Goal: Task Accomplishment & Management: Use online tool/utility

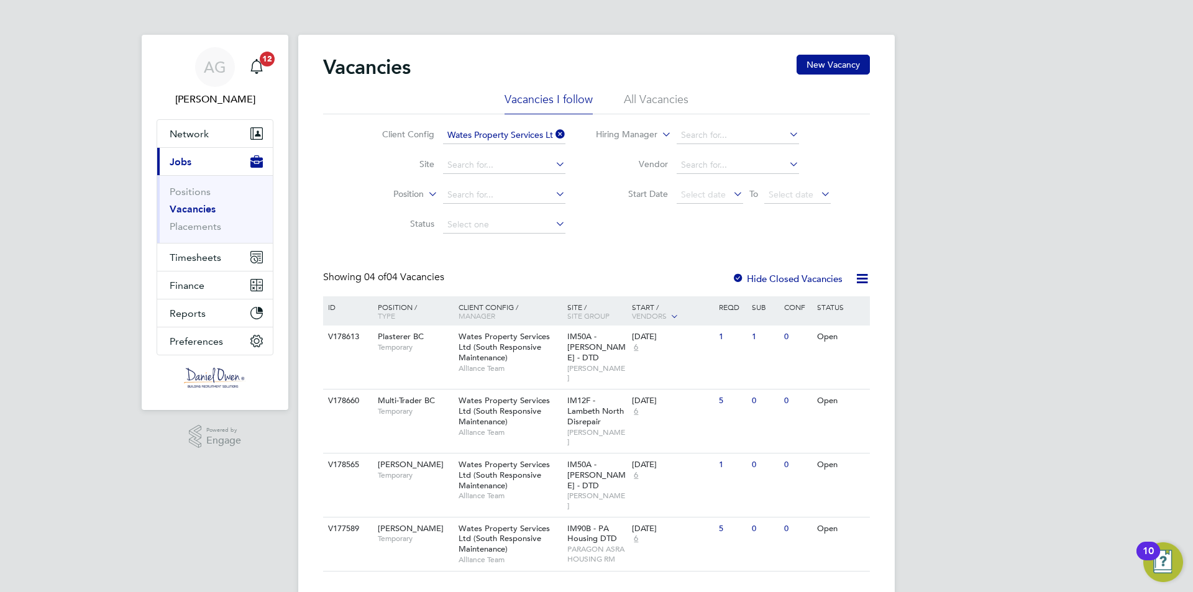
click at [191, 203] on li "Positions" at bounding box center [216, 194] width 93 height 17
click at [191, 203] on link "Vacancies" at bounding box center [193, 209] width 46 height 12
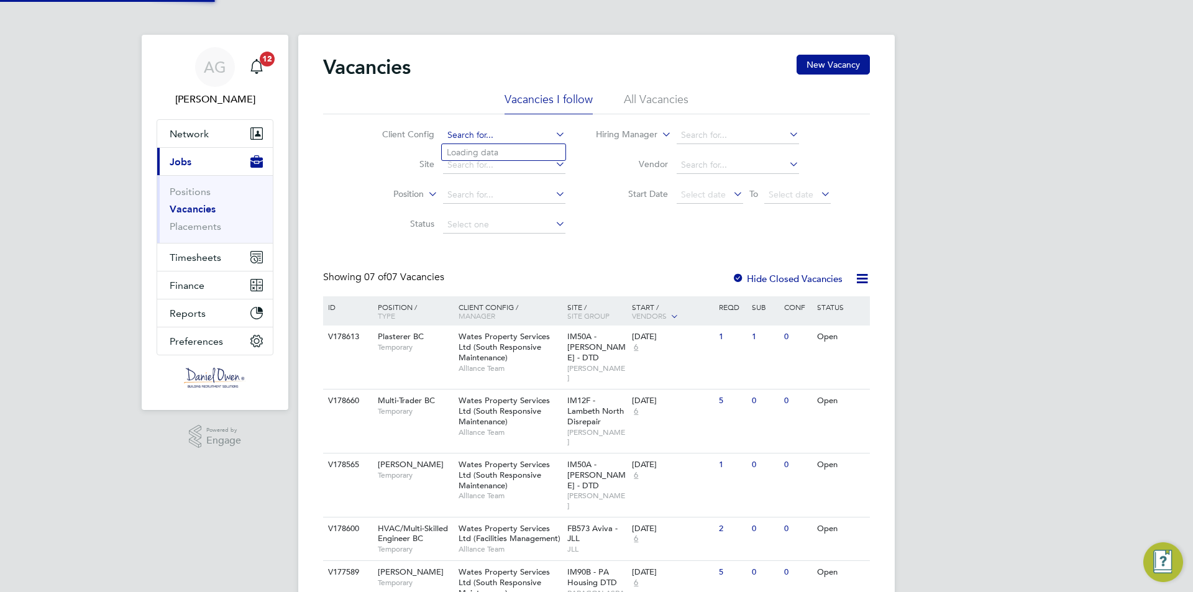
click at [474, 131] on input at bounding box center [504, 135] width 122 height 17
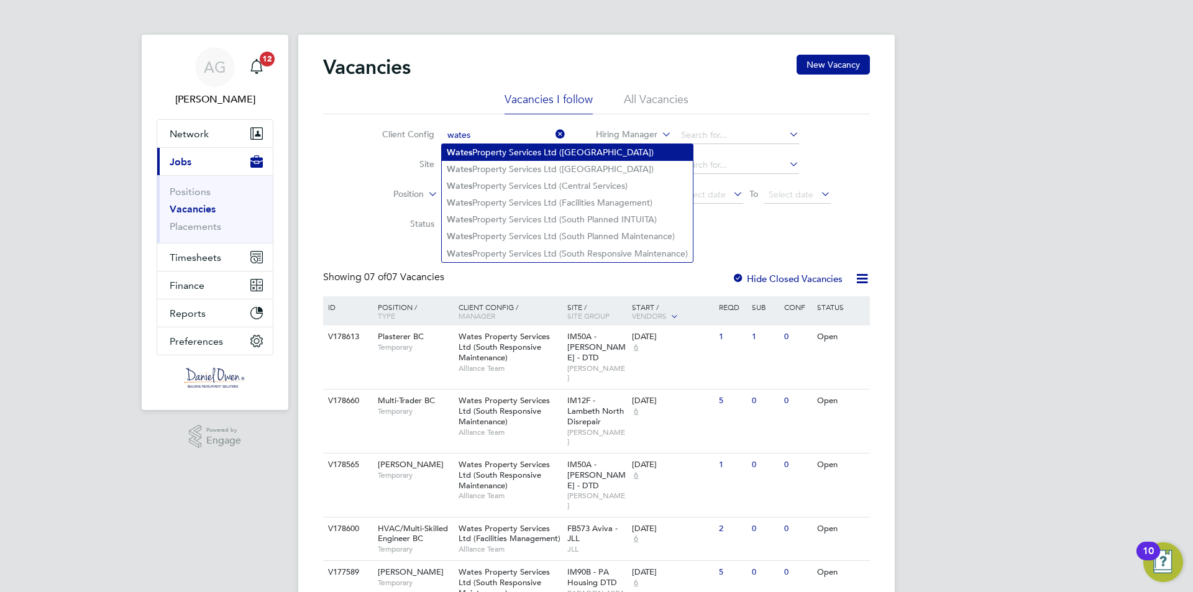
click at [552, 149] on li "Wates Property Services Ltd ([GEOGRAPHIC_DATA])" at bounding box center [567, 152] width 251 height 17
type input "Wates Property Services Ltd ([GEOGRAPHIC_DATA])"
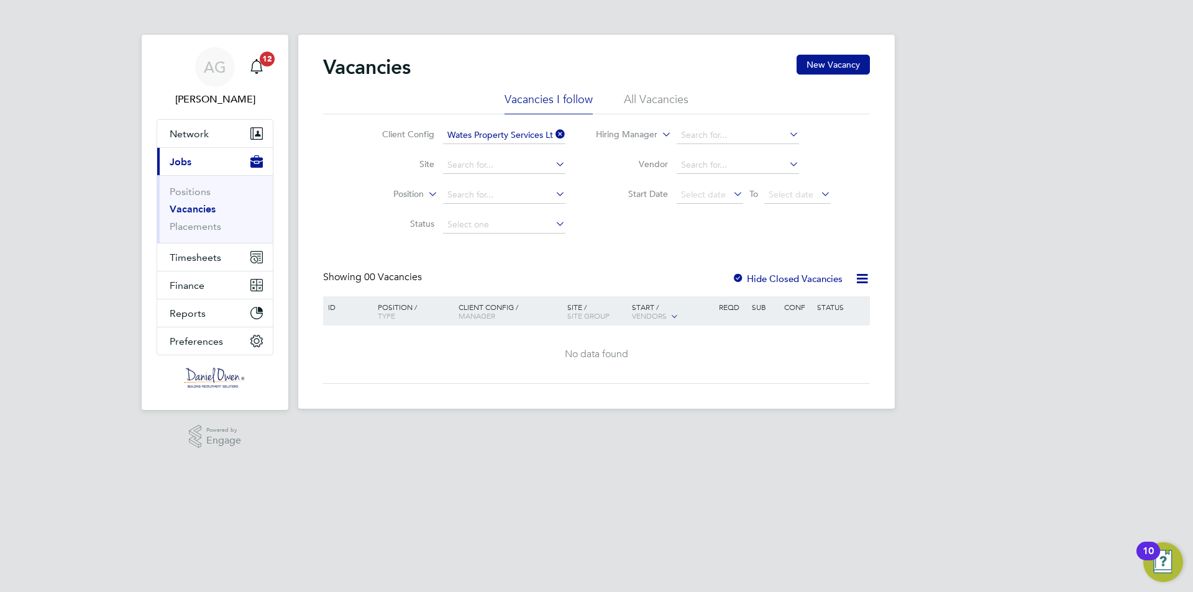
click at [553, 132] on icon at bounding box center [553, 133] width 0 height 17
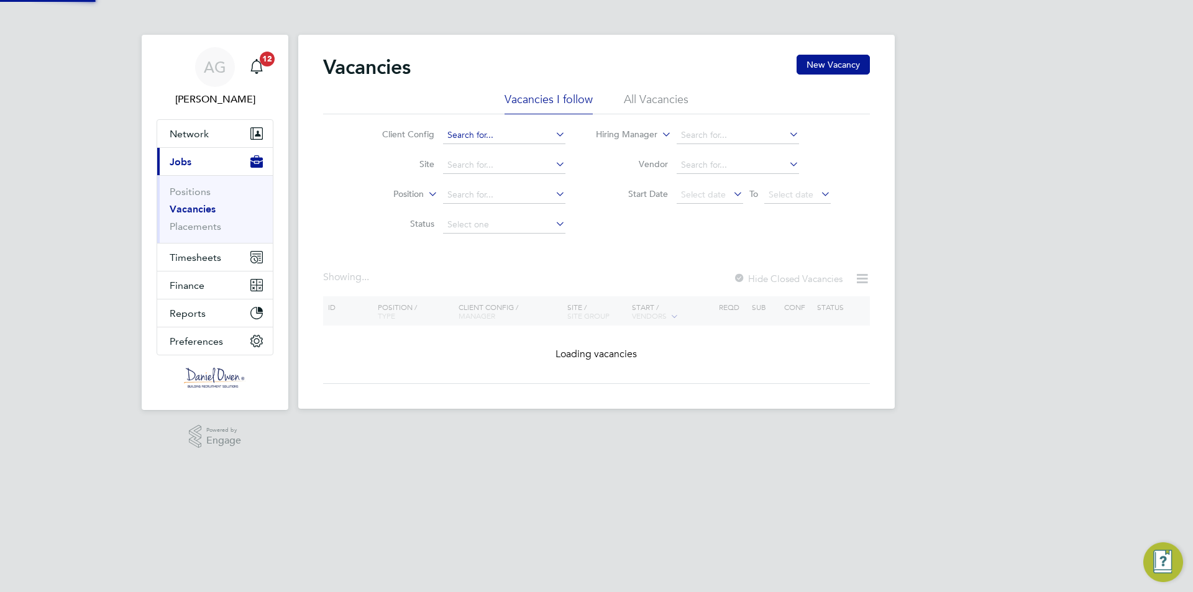
click at [536, 134] on input at bounding box center [504, 135] width 122 height 17
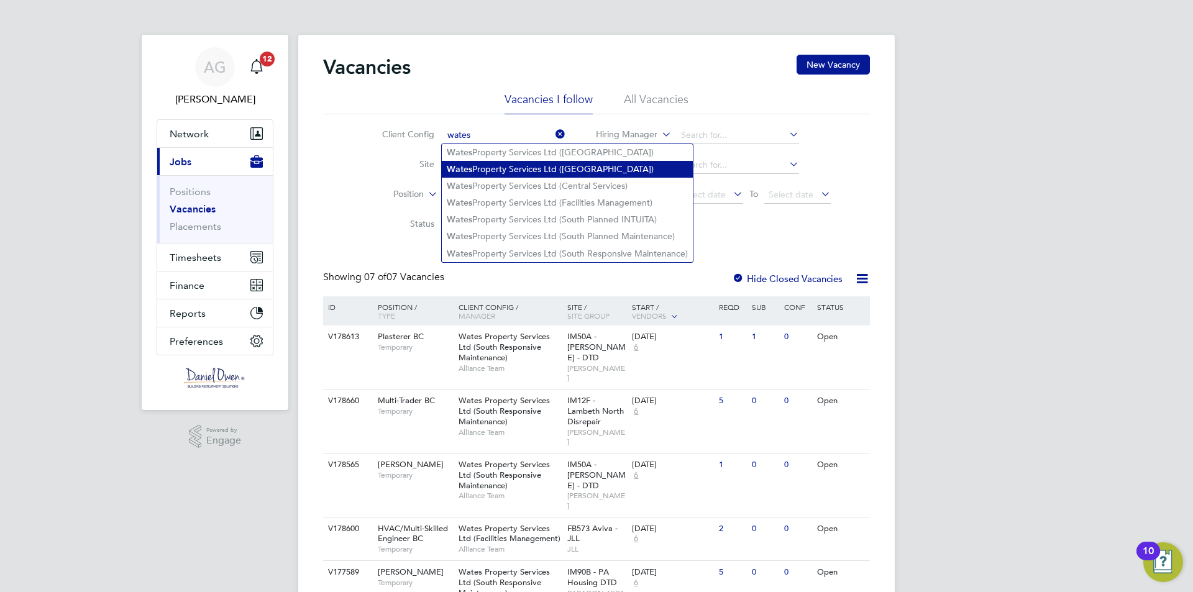
click at [539, 163] on li "Wates Property Services Ltd ([GEOGRAPHIC_DATA])" at bounding box center [567, 169] width 251 height 17
type input "Wates Property Services Ltd ([GEOGRAPHIC_DATA])"
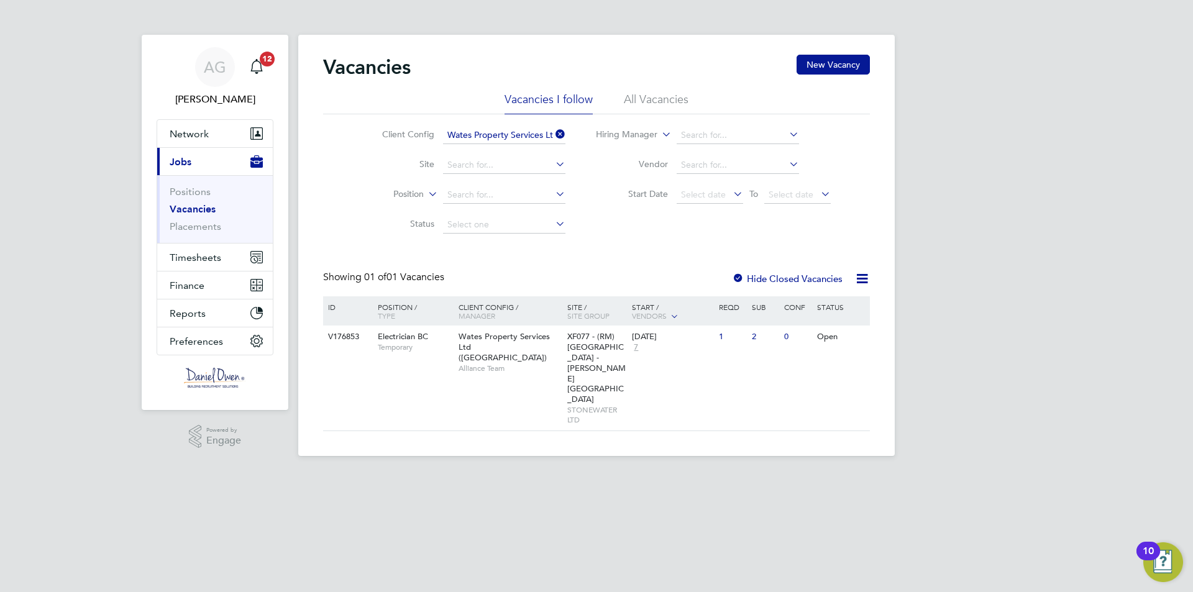
click at [553, 132] on icon at bounding box center [553, 133] width 0 height 17
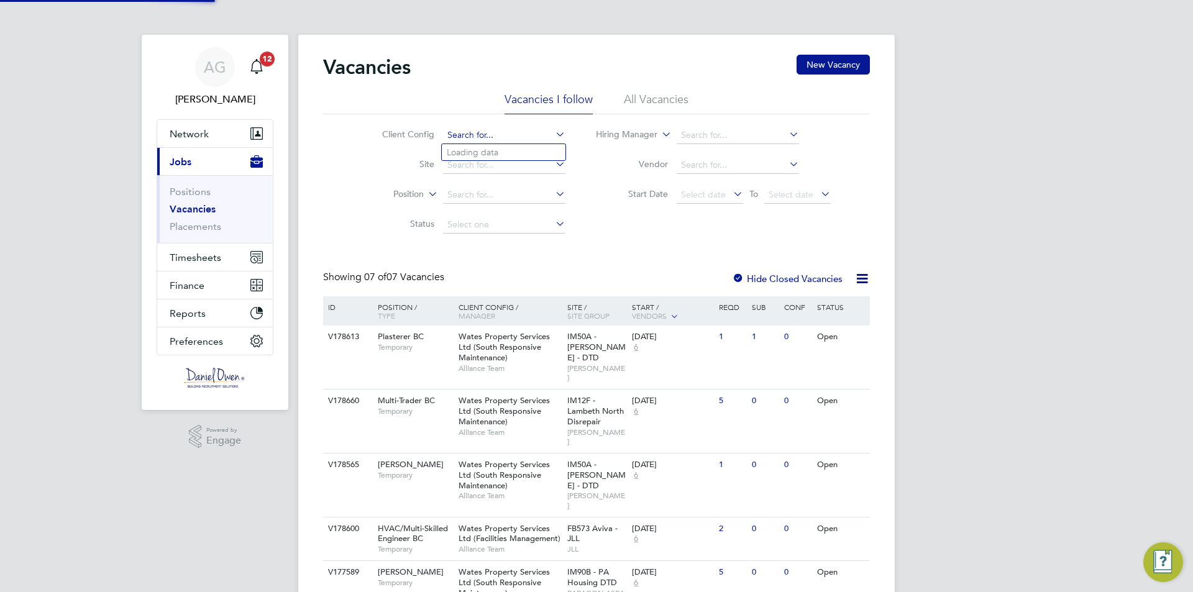
click at [522, 133] on input at bounding box center [504, 135] width 122 height 17
click at [532, 182] on li "Wates Property Services Ltd (Central Services)" at bounding box center [567, 186] width 251 height 17
type input "Wates Property Services Ltd (Central Services)"
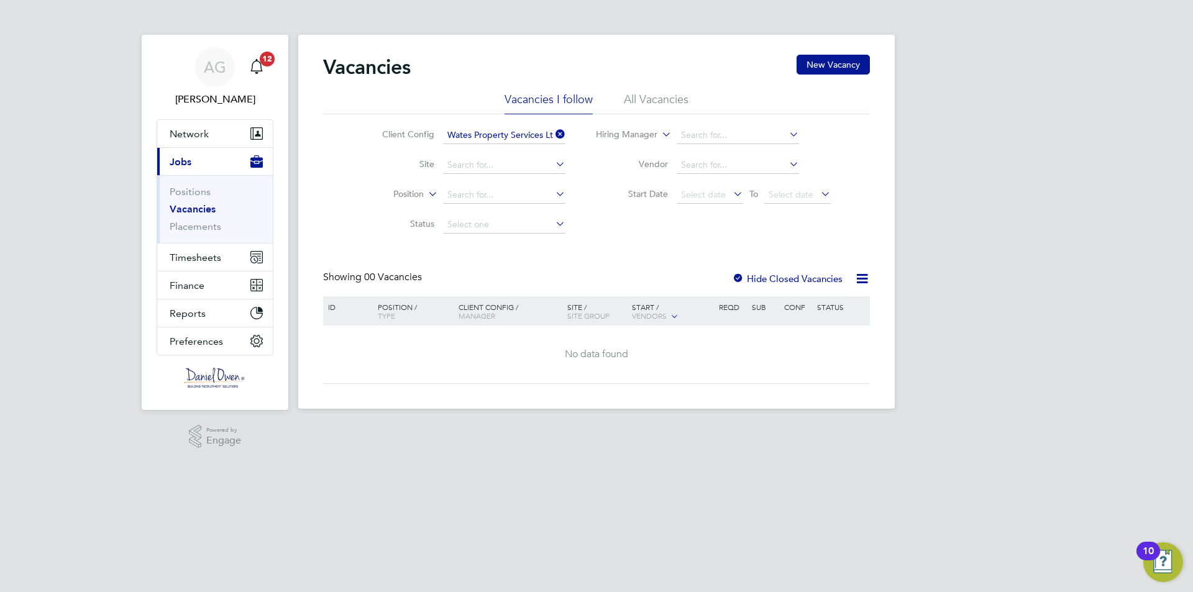
click at [553, 135] on icon at bounding box center [553, 133] width 0 height 17
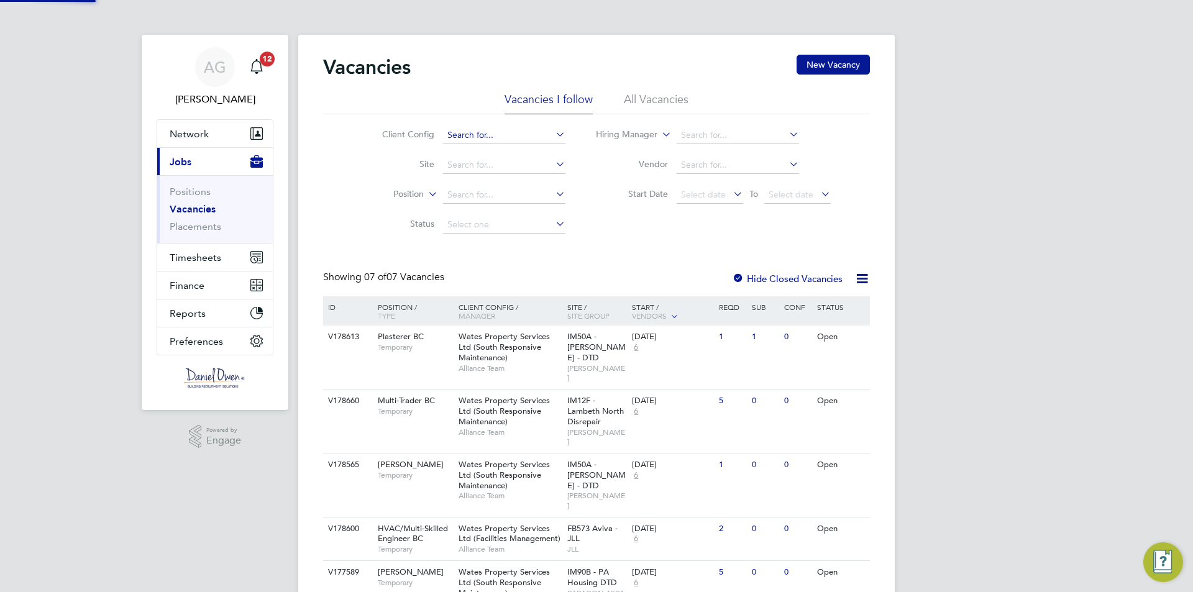
click at [533, 136] on input at bounding box center [504, 135] width 122 height 17
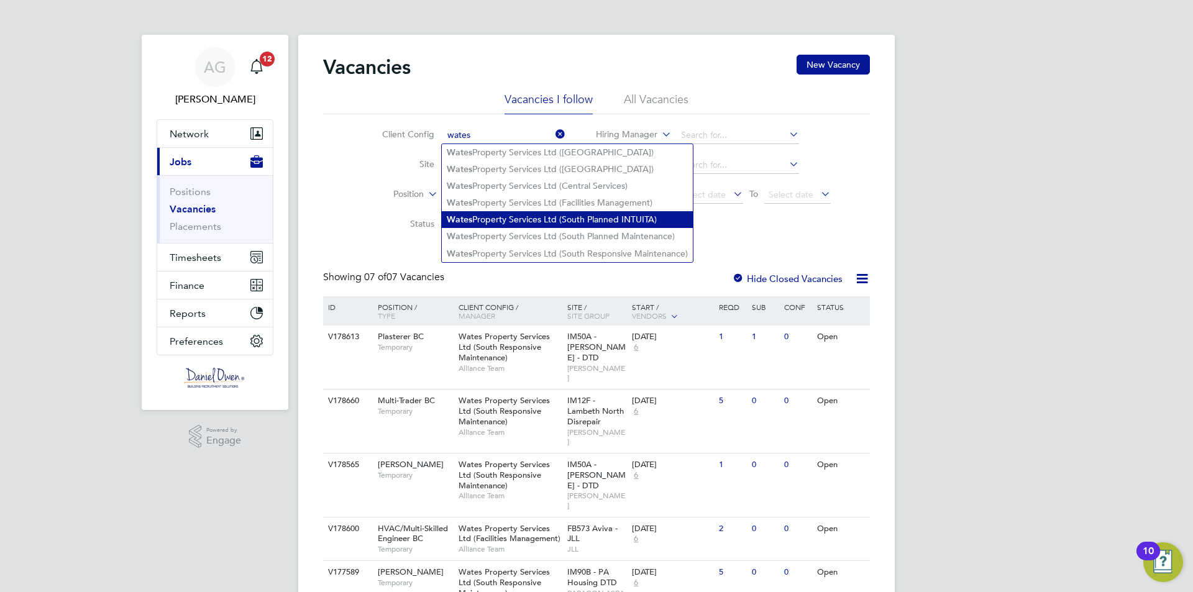
click at [538, 211] on li "Wates Property Services Ltd (South Planned INTUITA)" at bounding box center [567, 219] width 251 height 17
type input "Wates Property Services Ltd (South Planned INTUITA)"
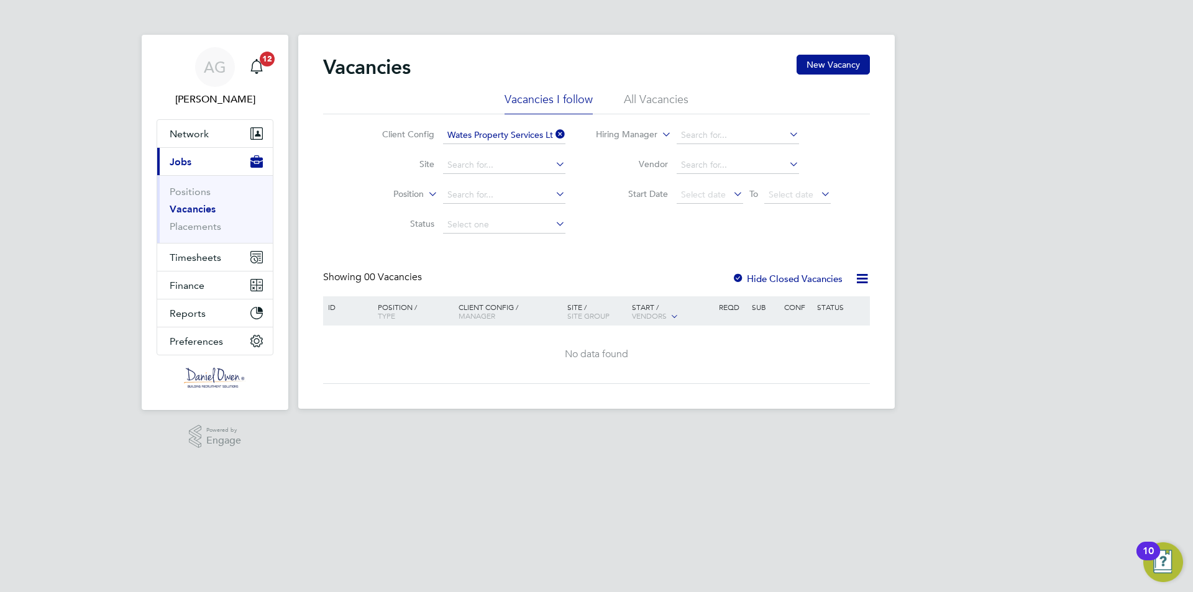
click at [553, 137] on icon at bounding box center [553, 133] width 0 height 17
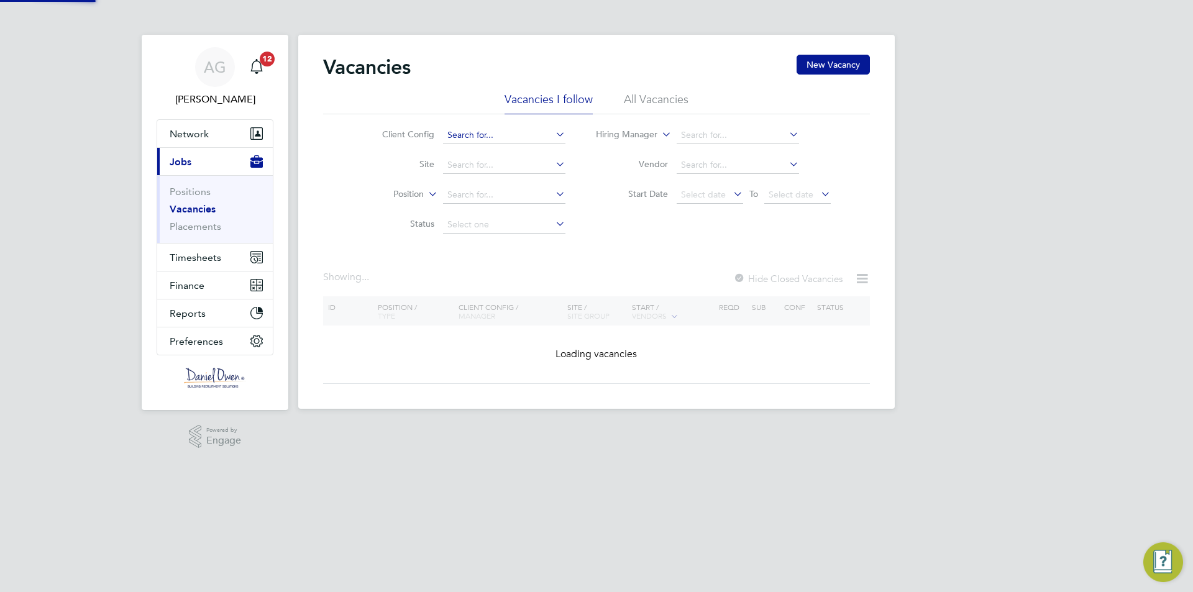
click at [534, 134] on input at bounding box center [504, 135] width 122 height 17
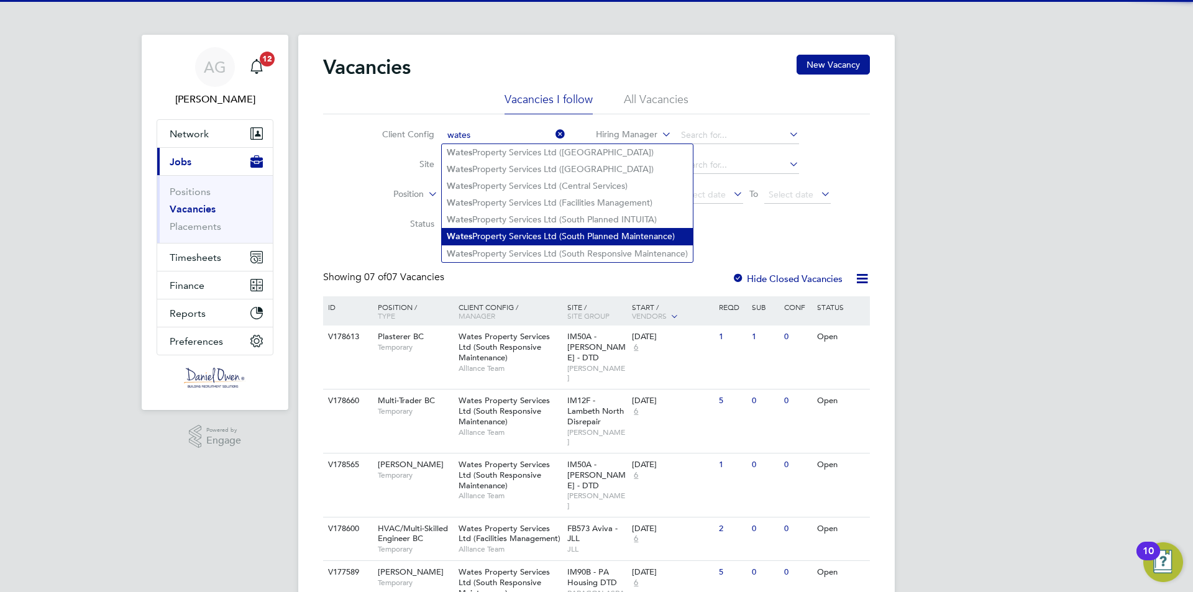
click at [575, 228] on li "Wates Property Services Ltd (South Planned Maintenance)" at bounding box center [567, 236] width 251 height 17
type input "Wates Property Services Ltd (South Planned Maintenance)"
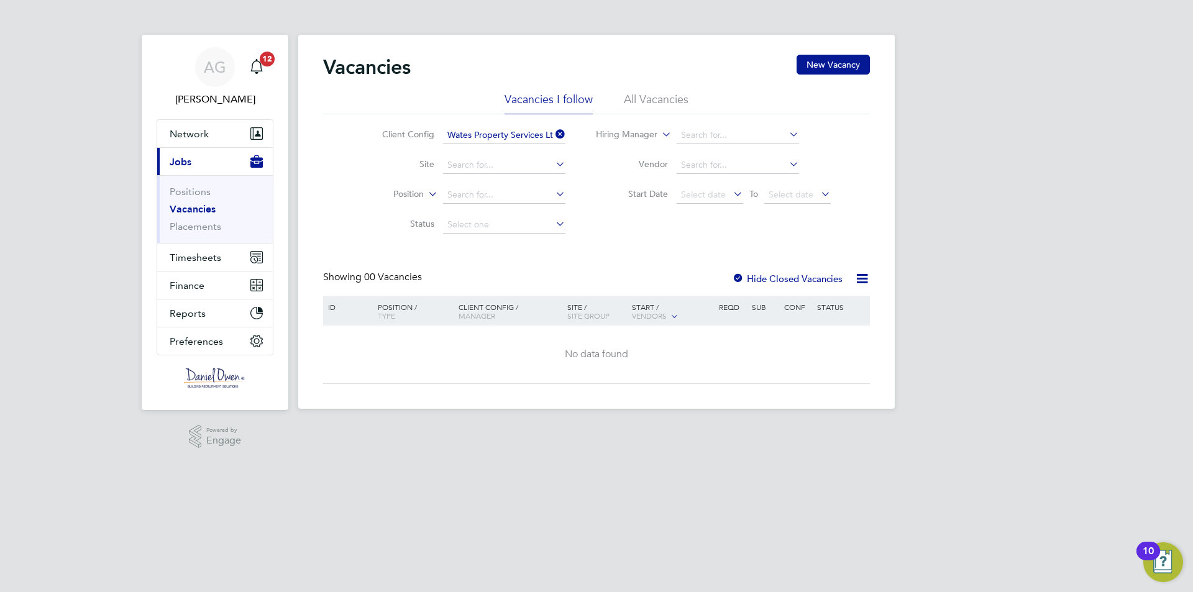
click at [553, 135] on icon at bounding box center [553, 133] width 0 height 17
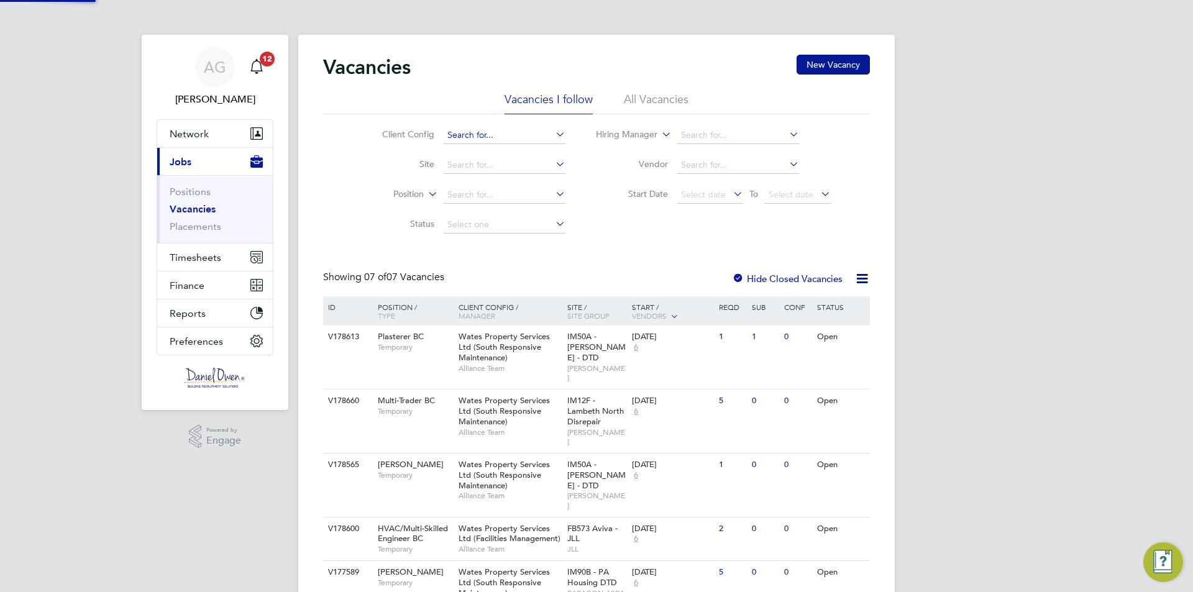
click at [517, 133] on input at bounding box center [504, 135] width 122 height 17
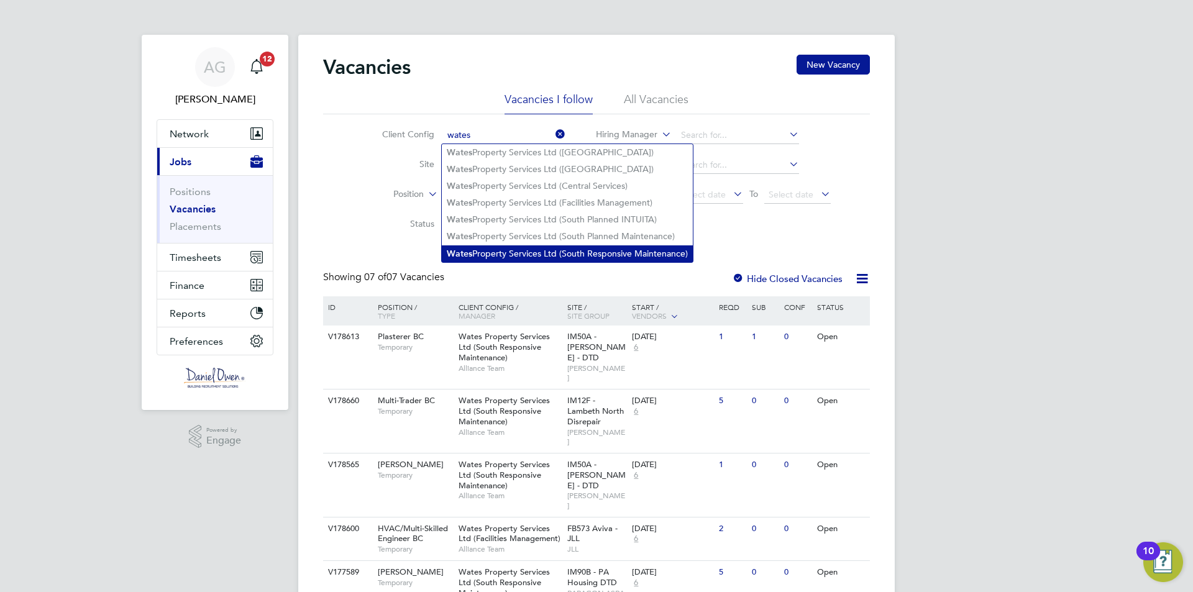
click at [557, 248] on li "Wates Property Services Ltd (South Responsive Maintenance)" at bounding box center [567, 253] width 251 height 17
type input "Wates Property Services Ltd (South Responsive Maintenance)"
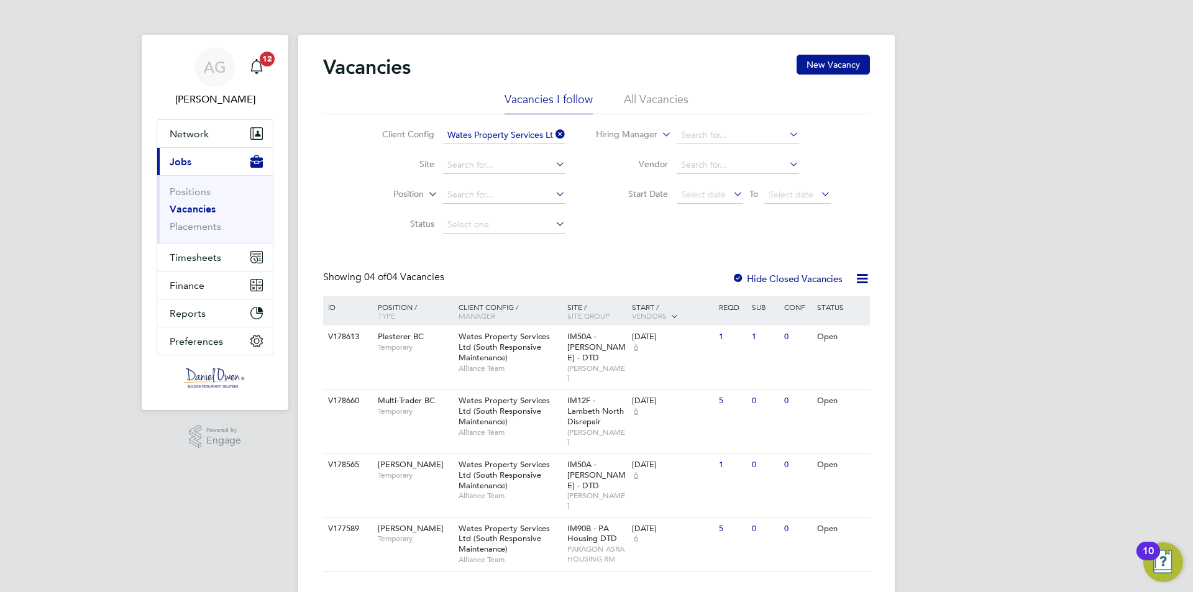
click at [553, 128] on icon at bounding box center [553, 133] width 0 height 17
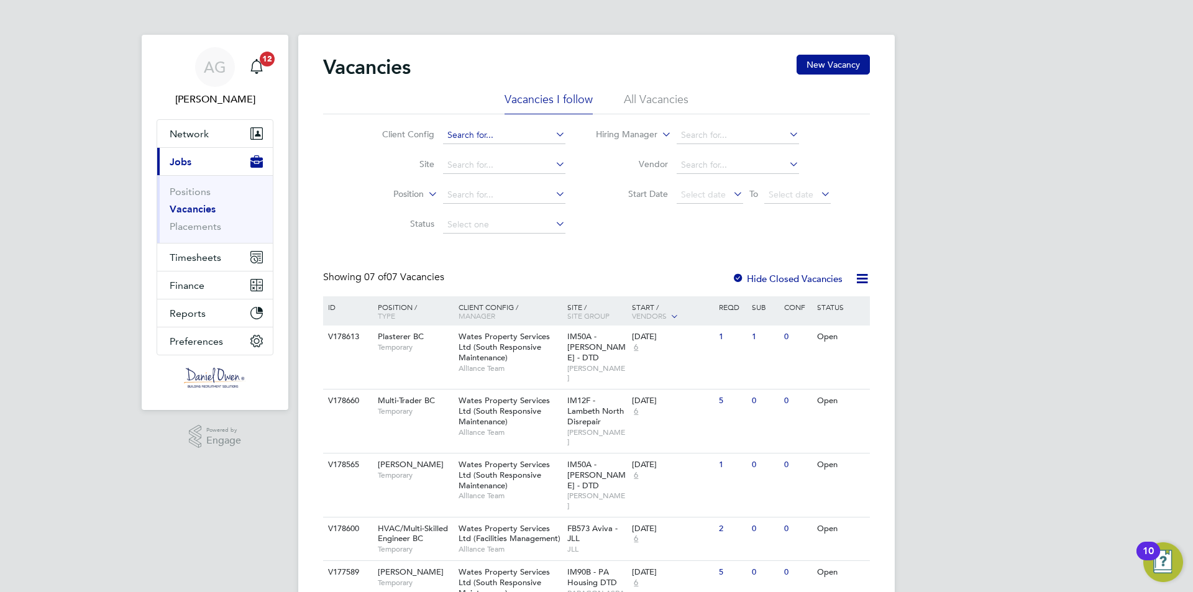
click at [529, 135] on input at bounding box center [504, 135] width 122 height 17
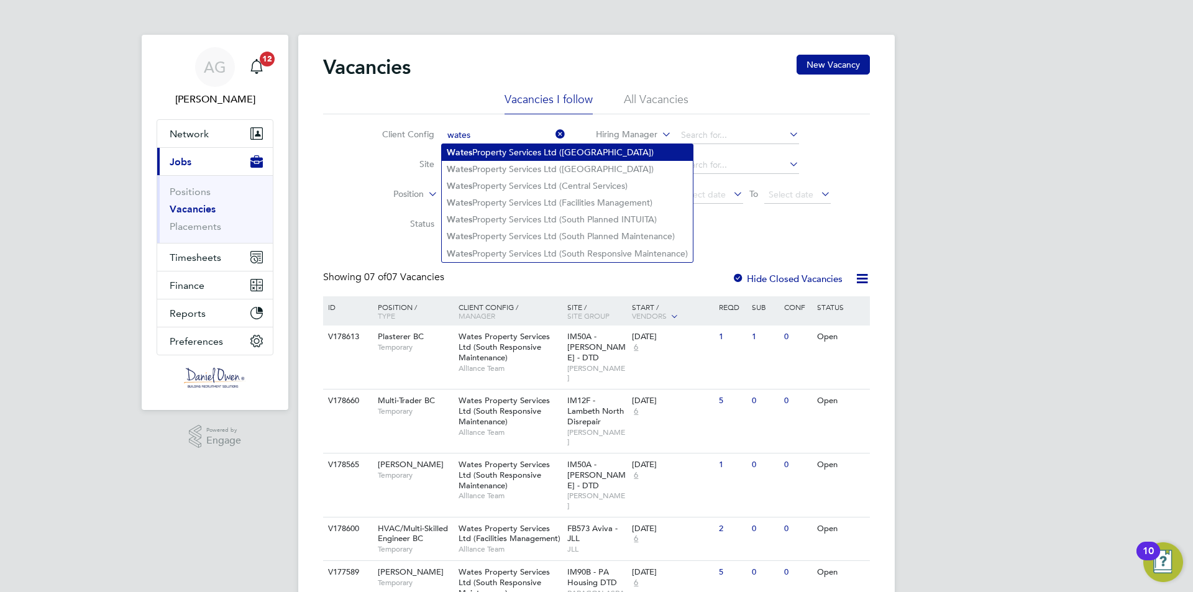
click at [583, 148] on li "Wates Property Services Ltd ([GEOGRAPHIC_DATA])" at bounding box center [567, 152] width 251 height 17
type input "Wates Property Services Ltd ([GEOGRAPHIC_DATA])"
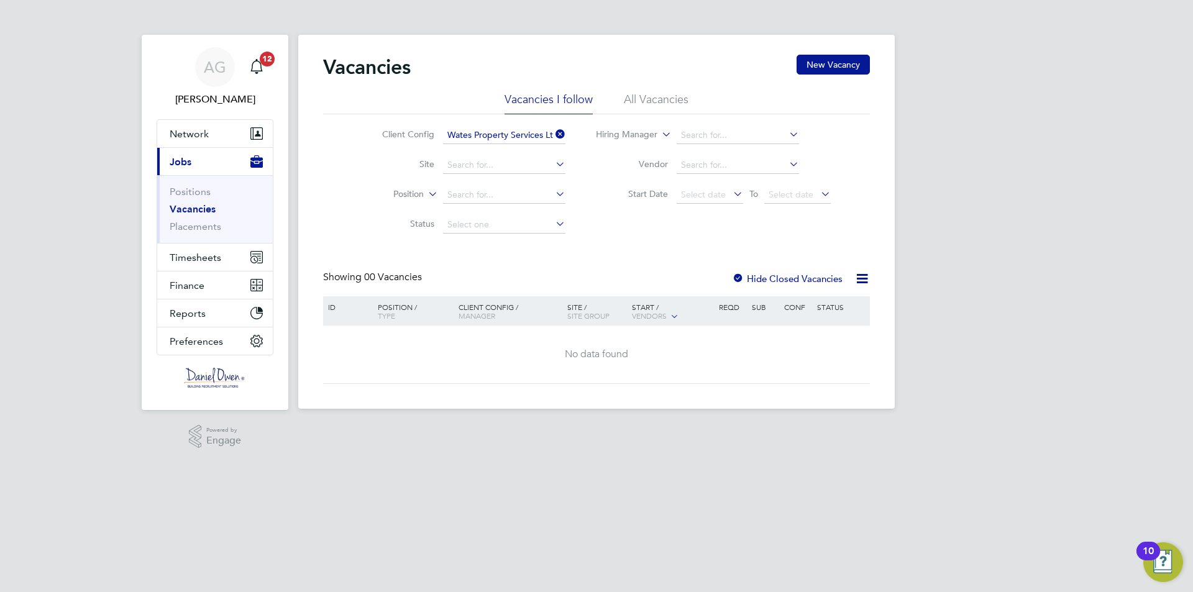
click at [553, 133] on icon at bounding box center [553, 133] width 0 height 17
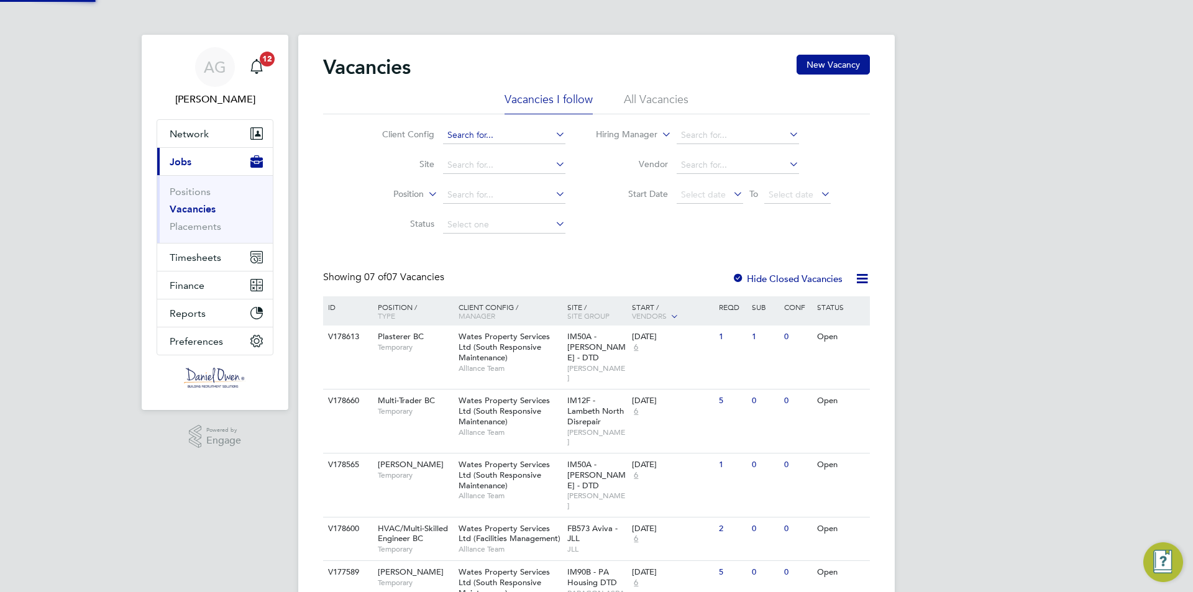
click at [535, 135] on input at bounding box center [504, 135] width 122 height 17
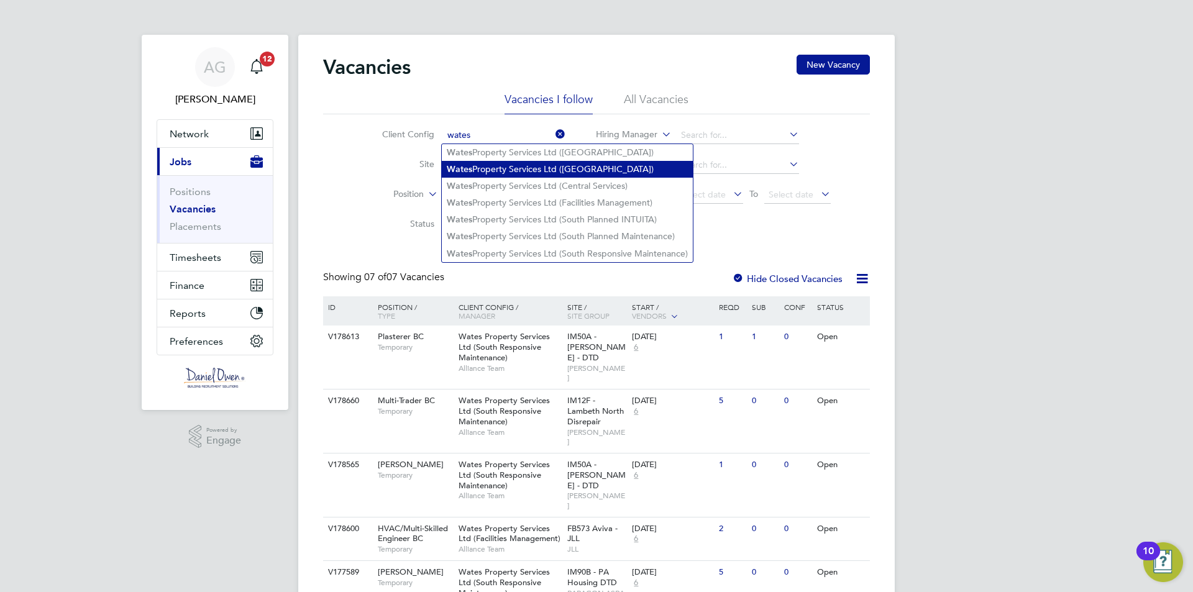
click at [531, 169] on li "Wates Property Services Ltd ([GEOGRAPHIC_DATA])" at bounding box center [567, 169] width 251 height 17
type input "Wates Property Services Ltd ([GEOGRAPHIC_DATA])"
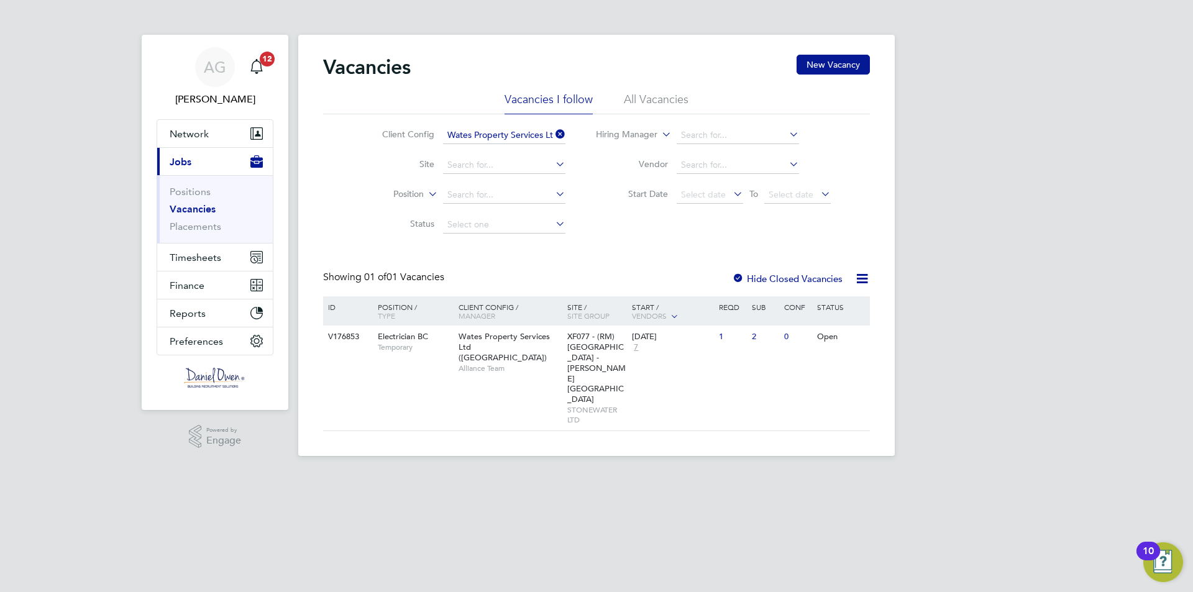
click at [553, 133] on icon at bounding box center [553, 133] width 0 height 17
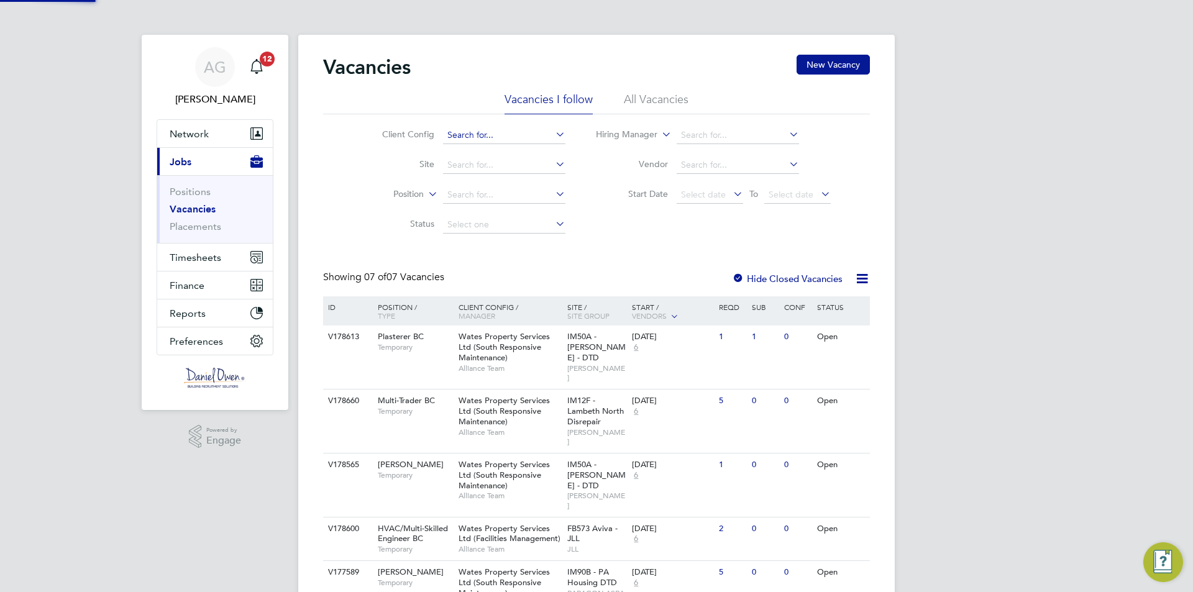
click at [534, 134] on input at bounding box center [504, 135] width 122 height 17
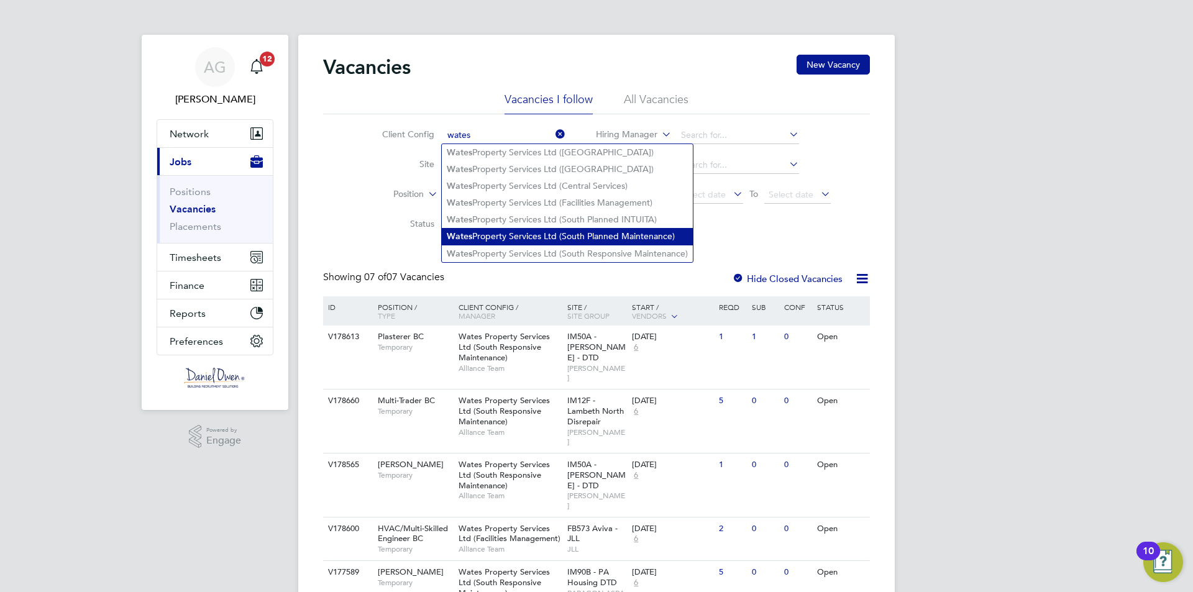
click at [515, 236] on li "Wates Property Services Ltd (South Planned Maintenance)" at bounding box center [567, 236] width 251 height 17
type input "Wates Property Services Ltd (South Planned Maintenance)"
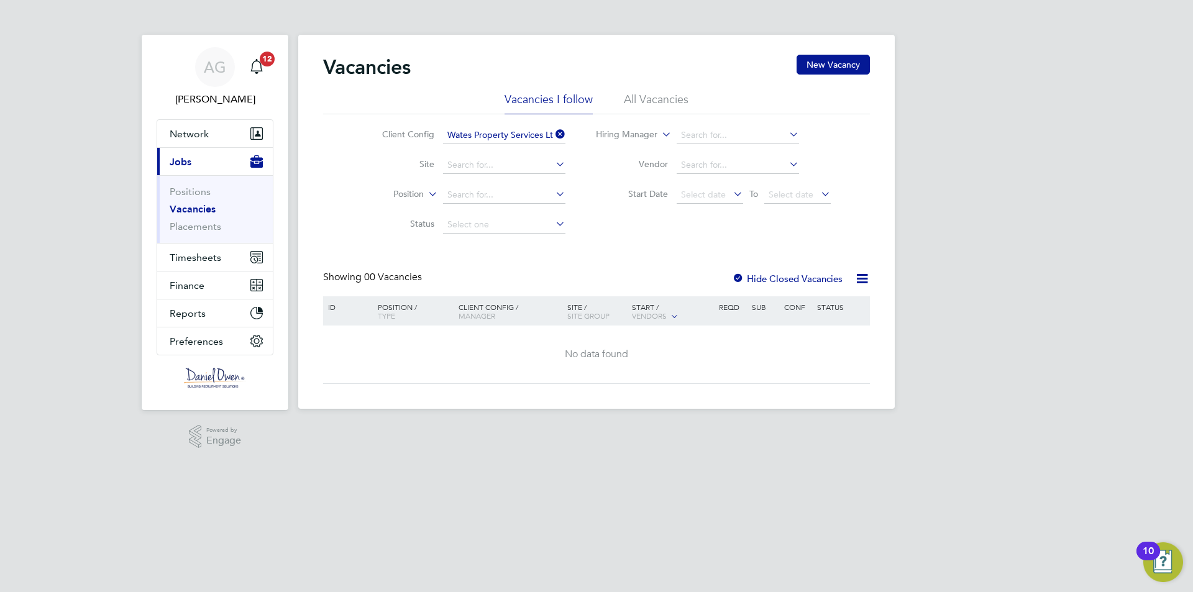
click at [553, 130] on icon at bounding box center [553, 133] width 0 height 17
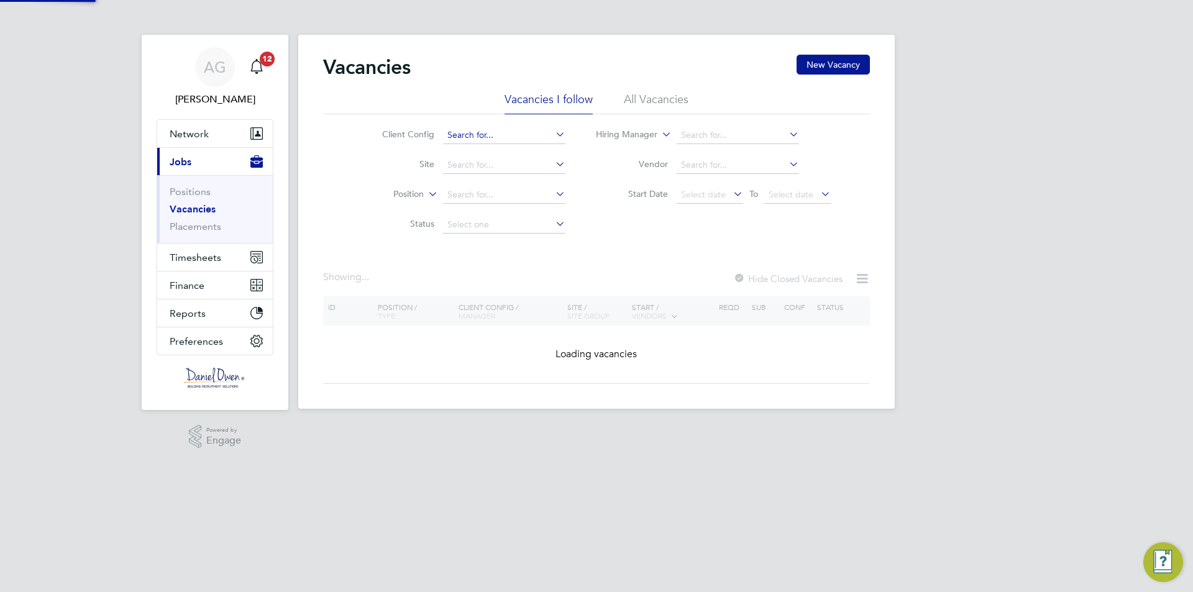
click at [532, 132] on input at bounding box center [504, 135] width 122 height 17
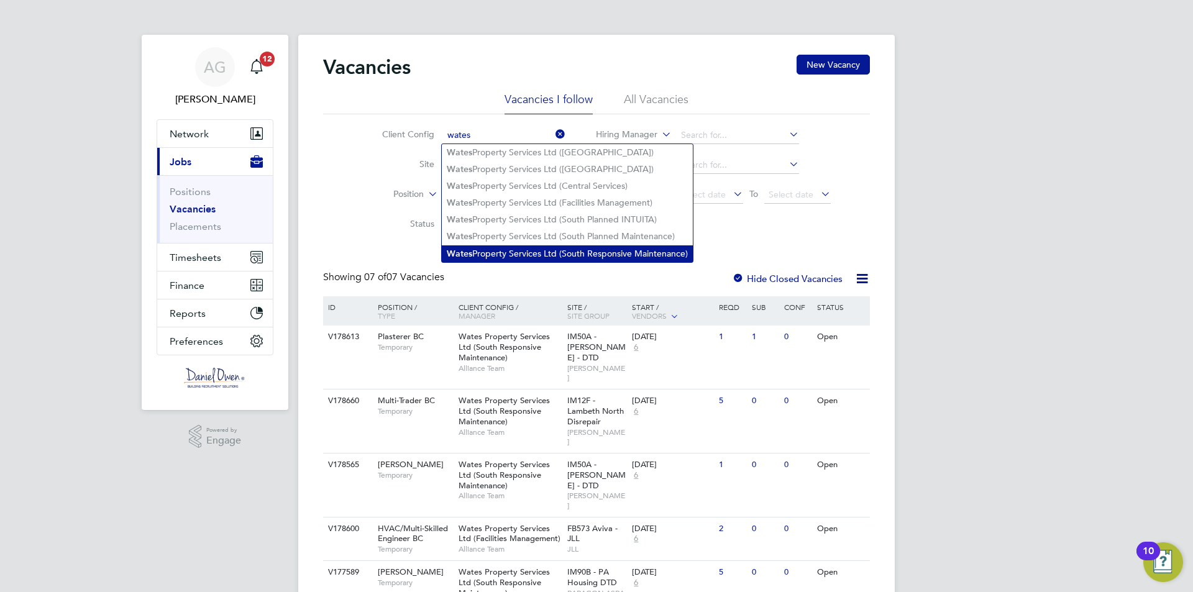
click at [546, 250] on li "Wates Property Services Ltd (South Responsive Maintenance)" at bounding box center [567, 253] width 251 height 17
type input "Wates Property Services Ltd (South Responsive Maintenance)"
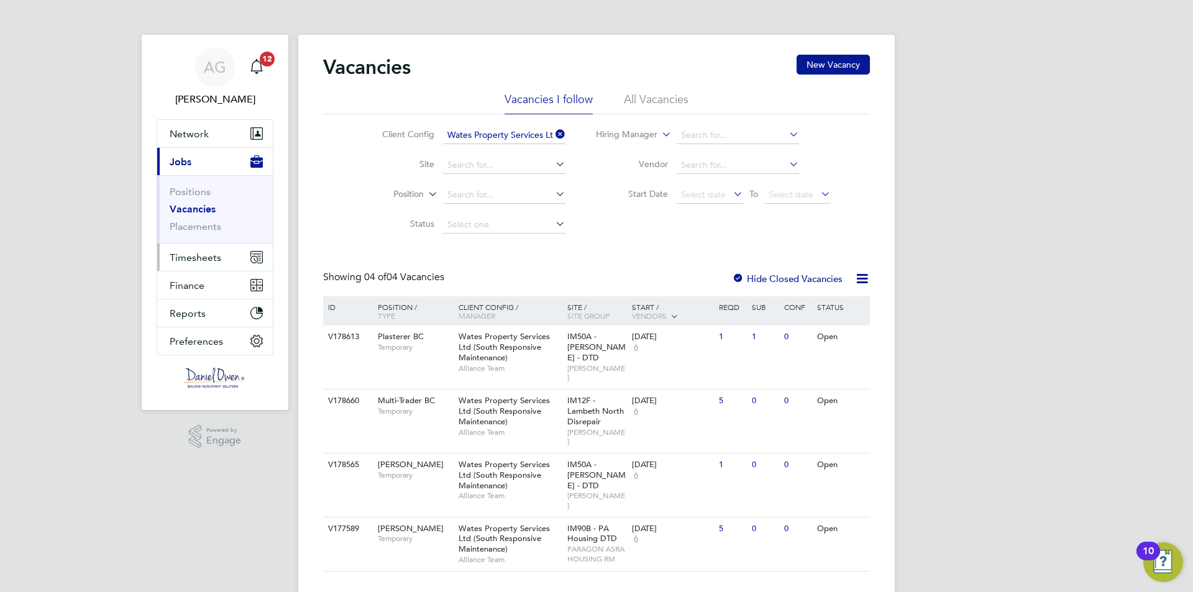
click at [203, 262] on span "Timesheets" at bounding box center [196, 258] width 52 height 12
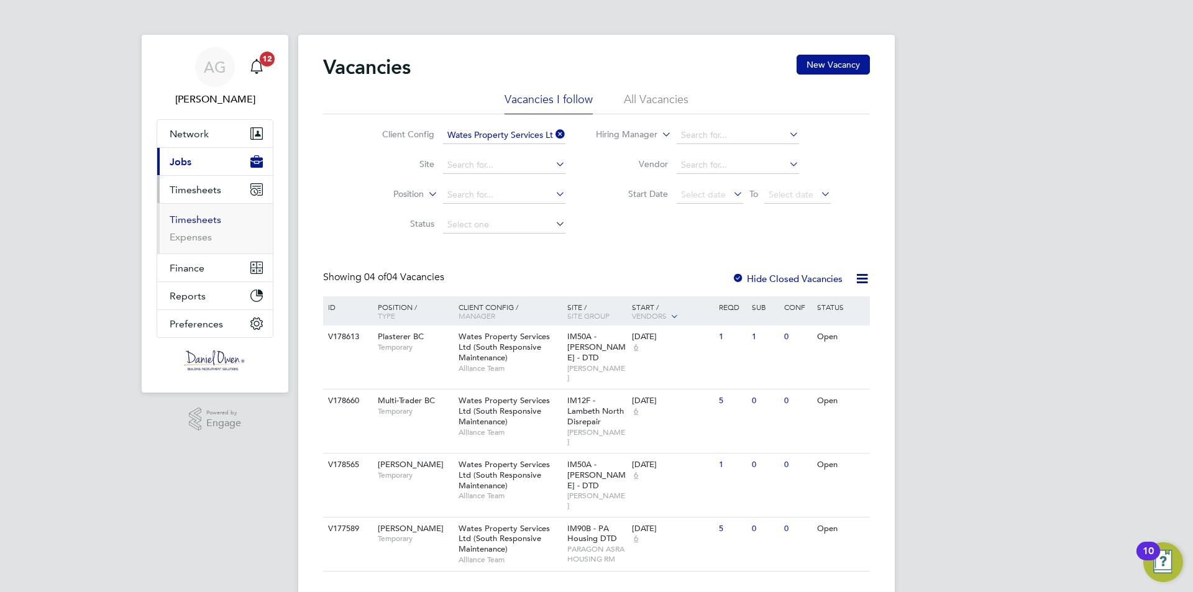
click at [195, 215] on link "Timesheets" at bounding box center [196, 220] width 52 height 12
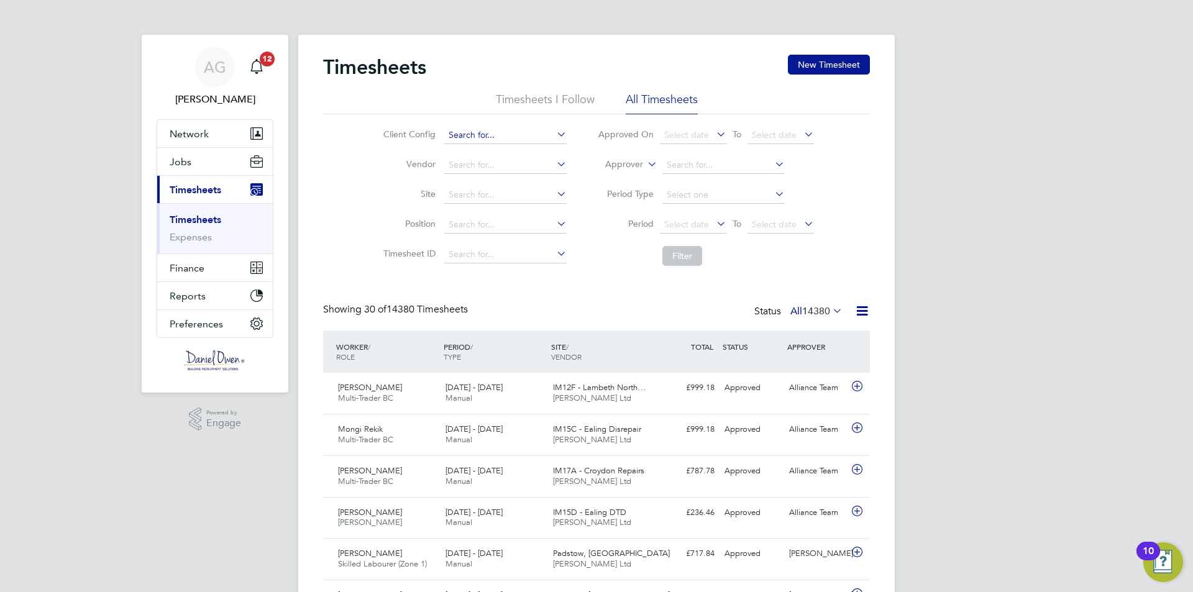
click at [504, 140] on input at bounding box center [505, 135] width 122 height 17
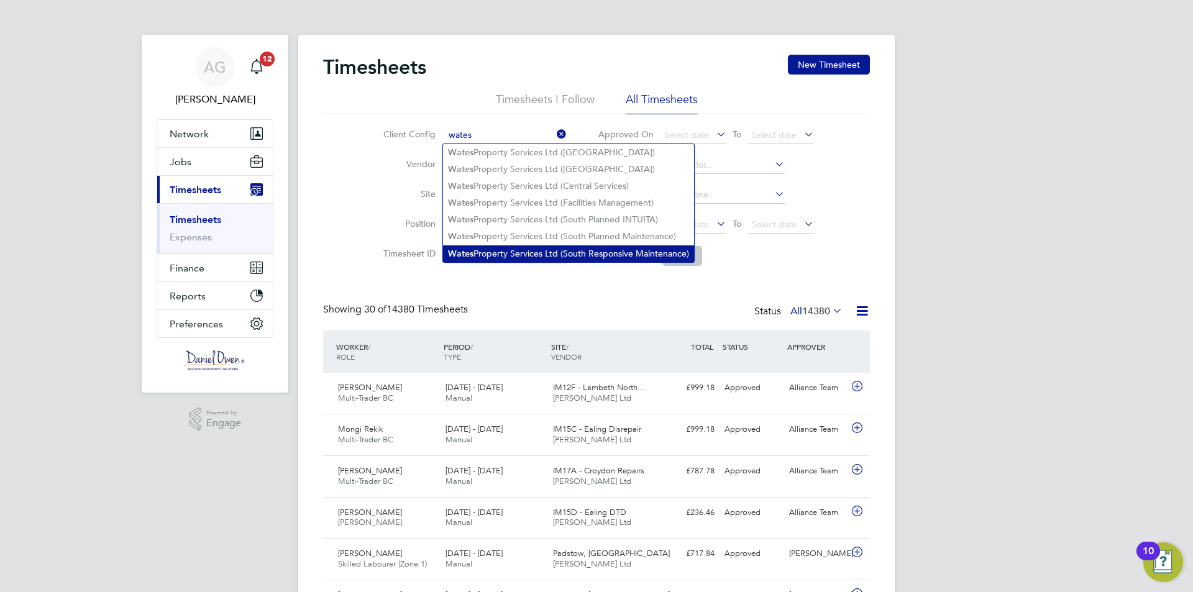
click at [532, 247] on li "Wates Property Services Ltd (South Responsive Maintenance)" at bounding box center [568, 253] width 251 height 17
type input "Wates Property Services Ltd (South Responsive Maintenance)"
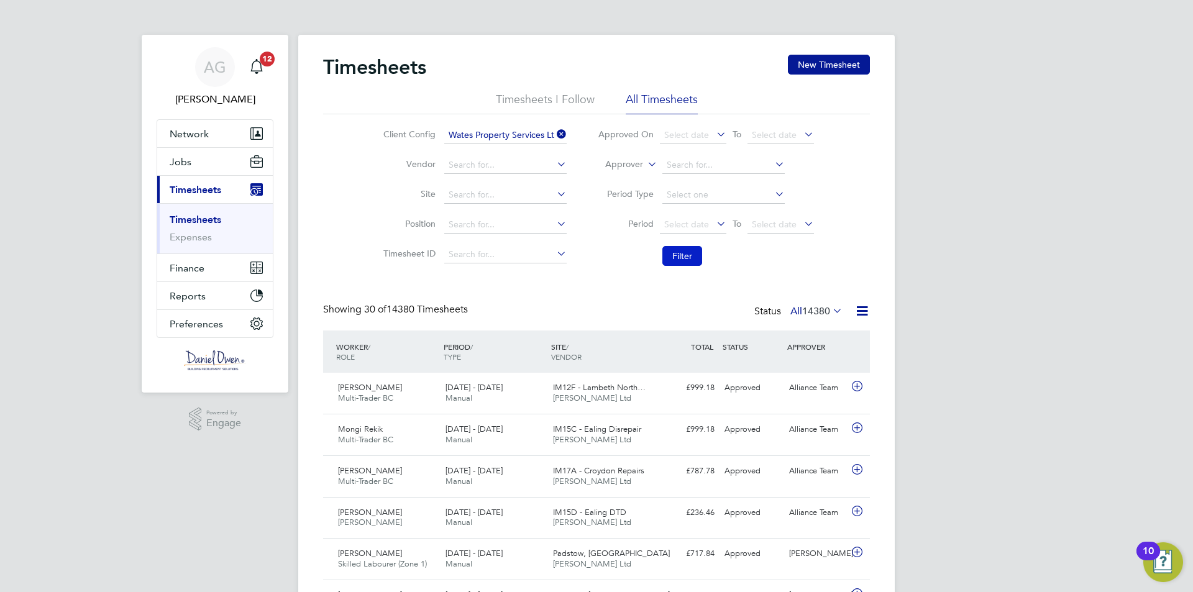
click at [690, 252] on button "Filter" at bounding box center [682, 256] width 40 height 20
